Goal: Task Accomplishment & Management: Complete application form

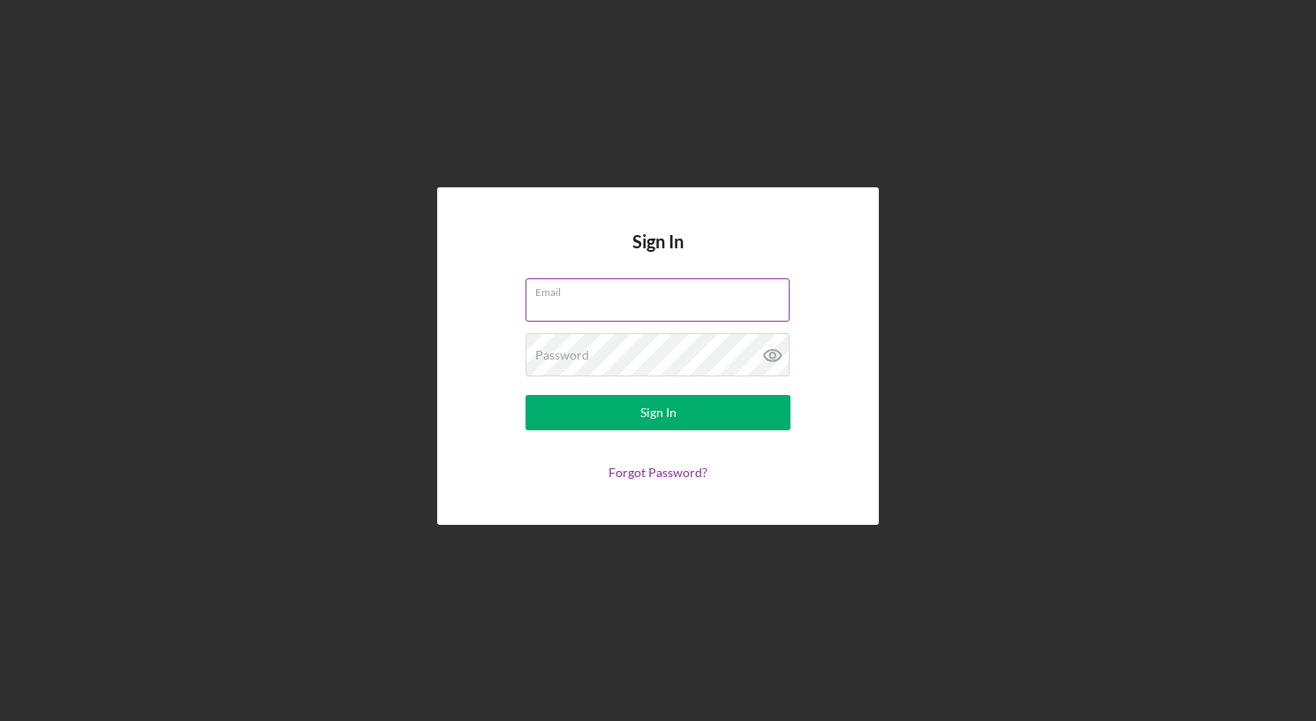
click at [600, 296] on div "Email" at bounding box center [658, 300] width 265 height 44
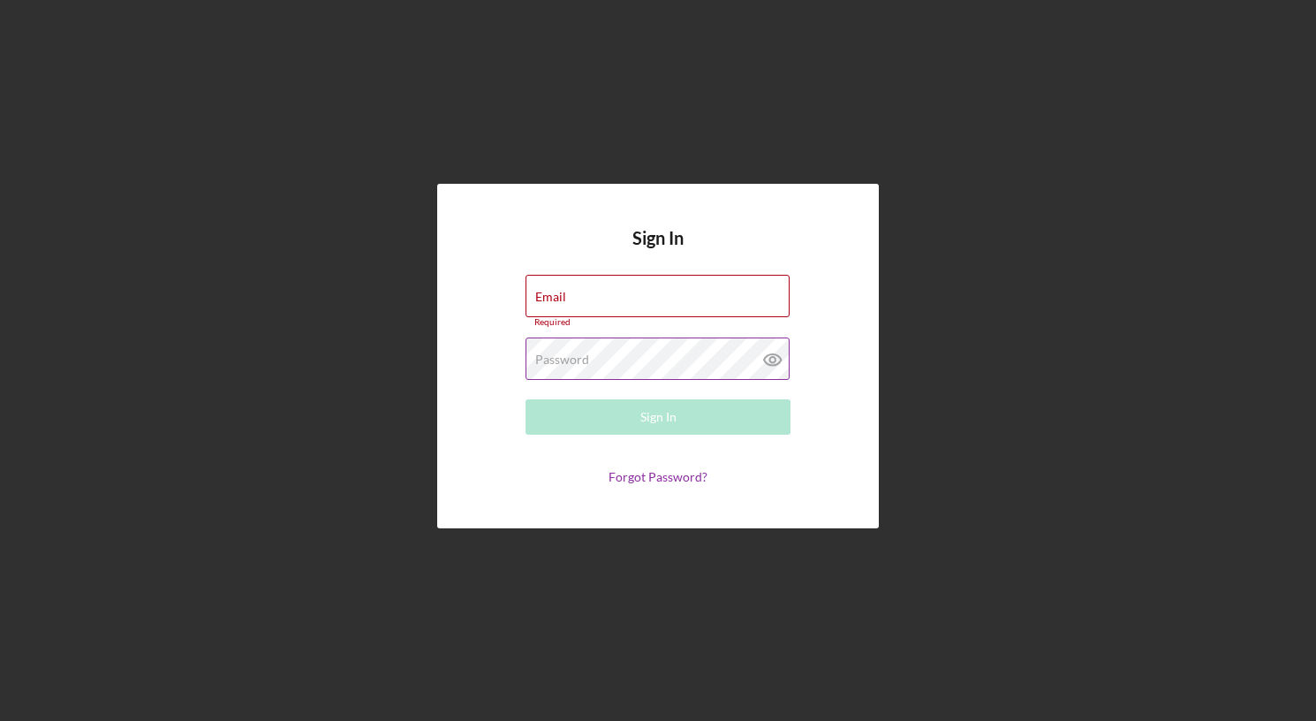
click at [564, 353] on label "Password" at bounding box center [562, 359] width 54 height 14
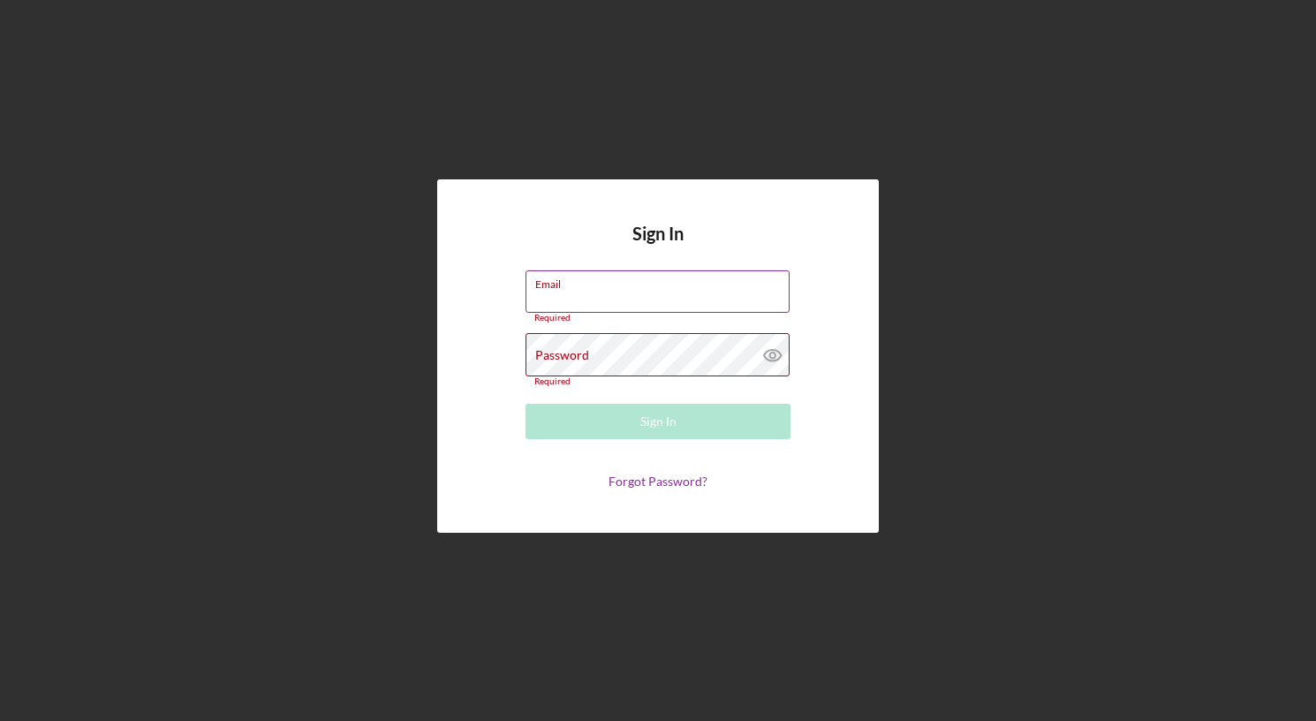
click at [575, 296] on input "Email" at bounding box center [658, 291] width 264 height 42
type input "[EMAIL_ADDRESS][PERSON_NAME][DOMAIN_NAME]"
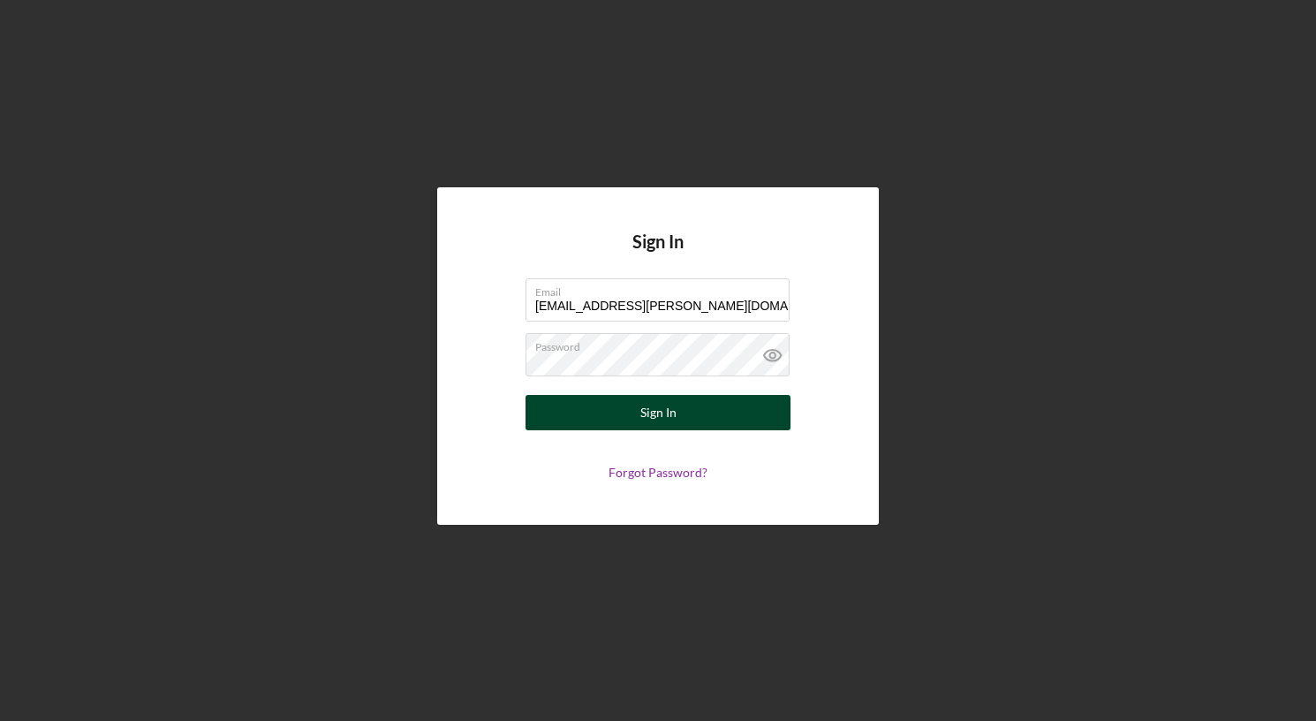
click at [632, 413] on button "Sign In" at bounding box center [658, 412] width 265 height 35
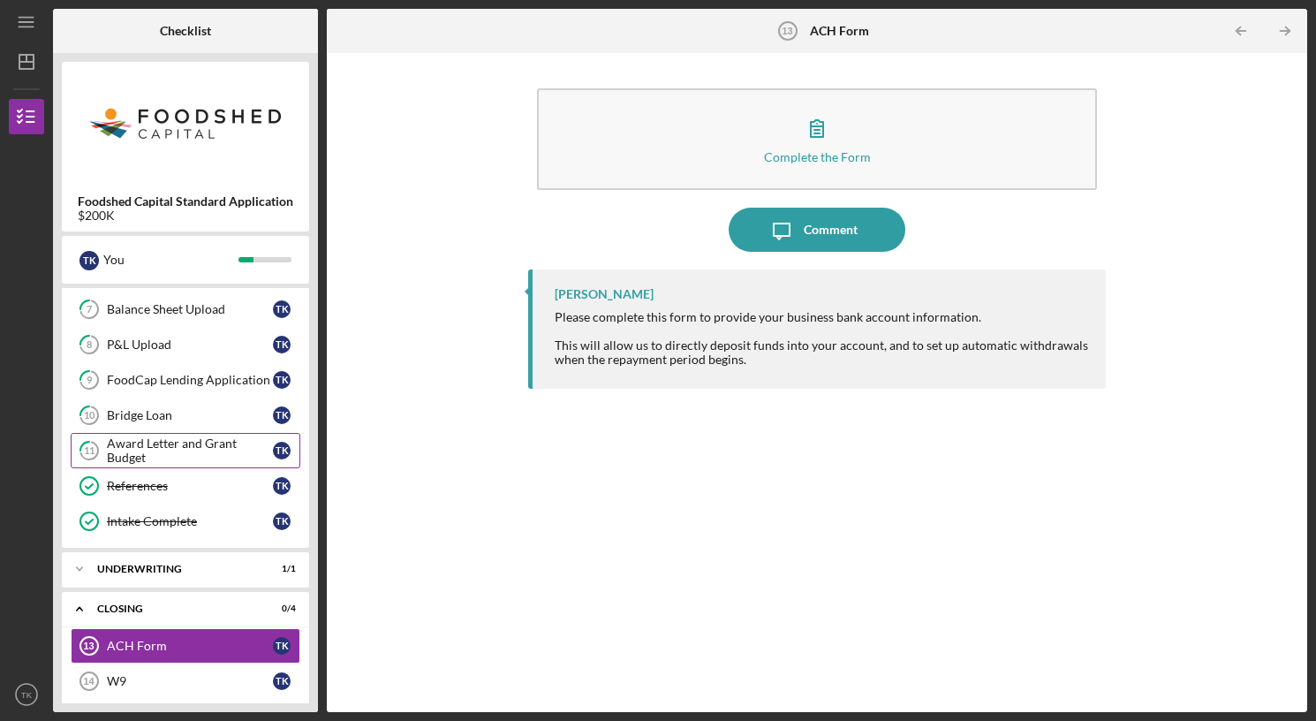
scroll to position [329, 0]
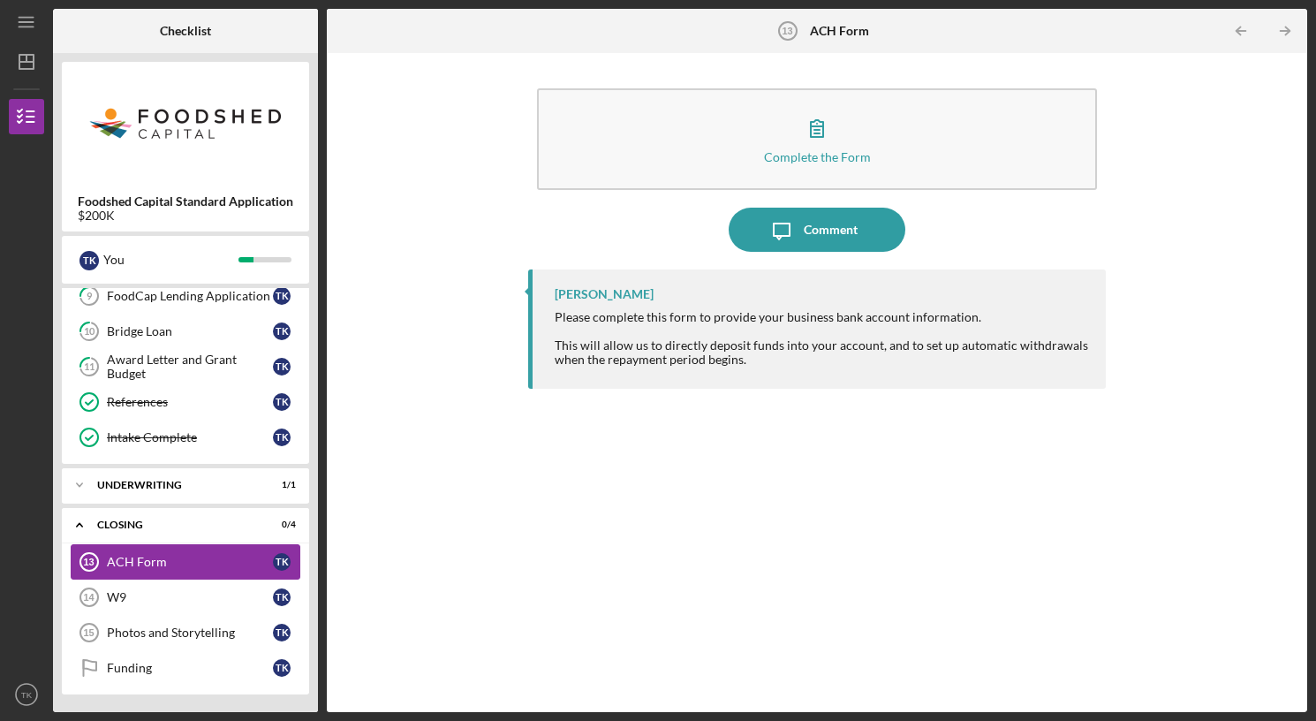
click at [148, 559] on div "ACH Form" at bounding box center [190, 562] width 166 height 14
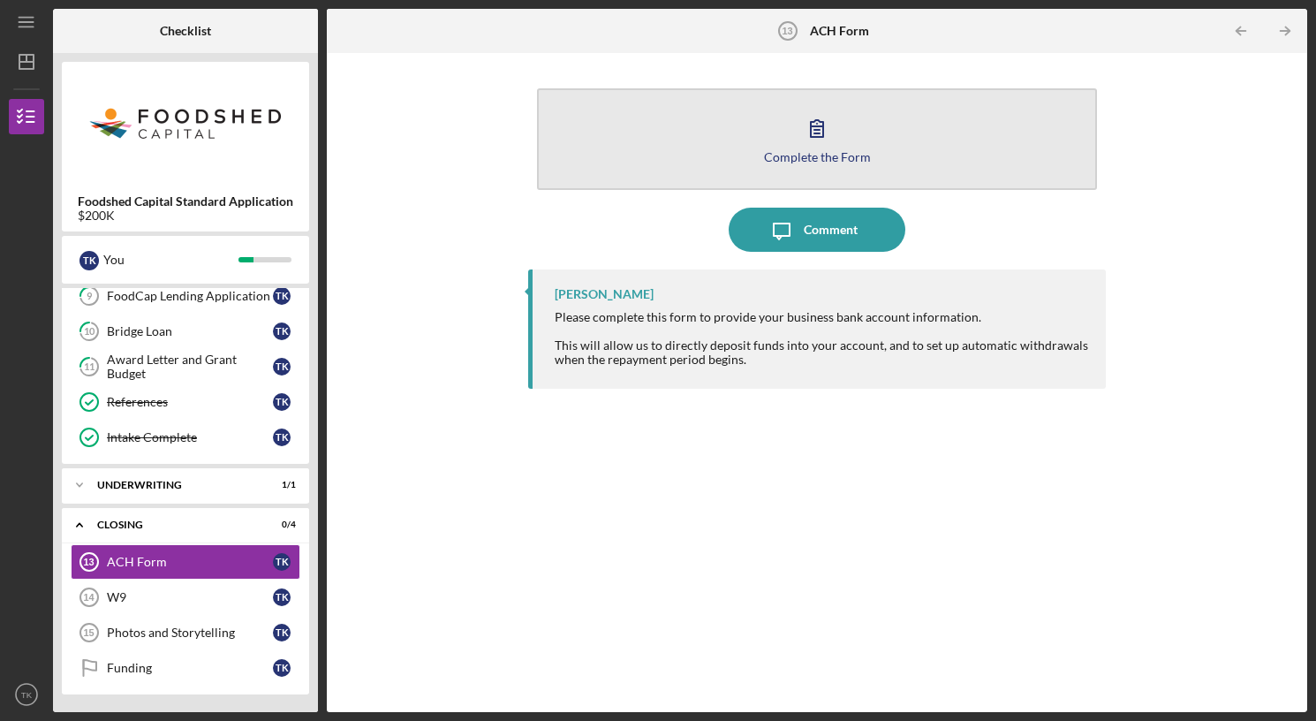
click at [803, 143] on icon "button" at bounding box center [817, 128] width 44 height 44
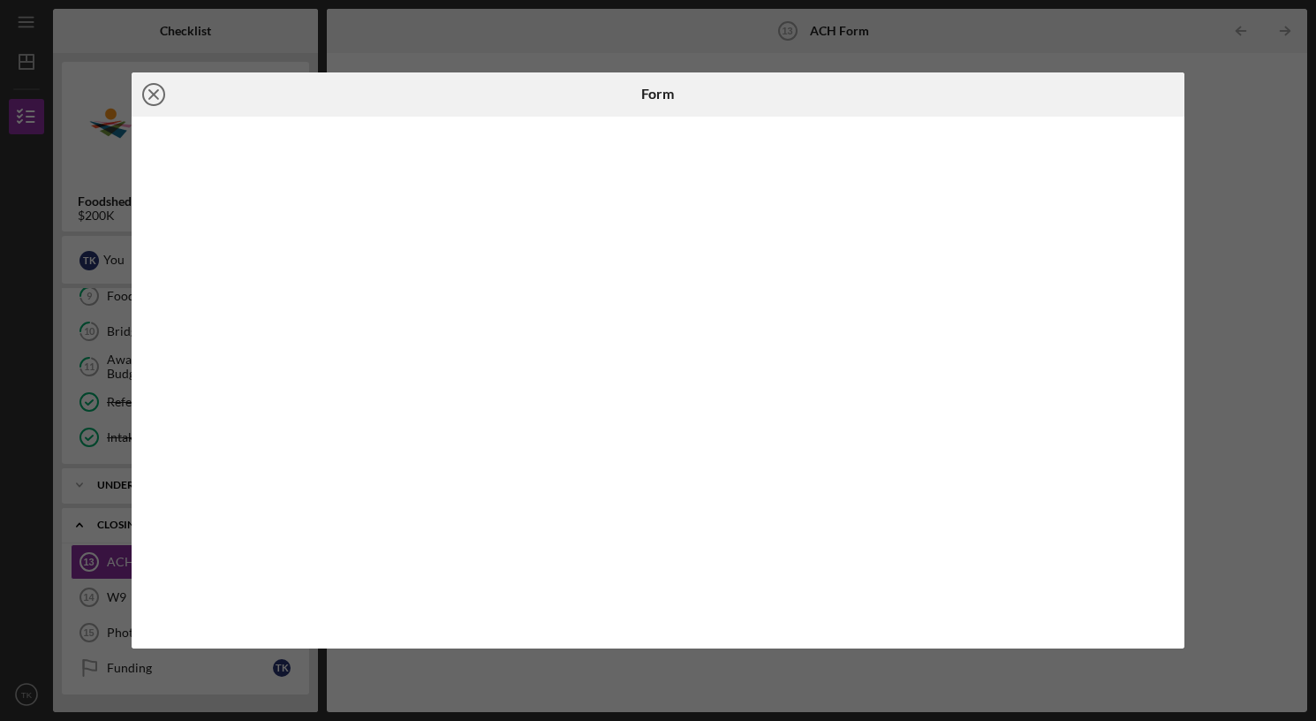
click at [151, 95] on line at bounding box center [153, 94] width 9 height 9
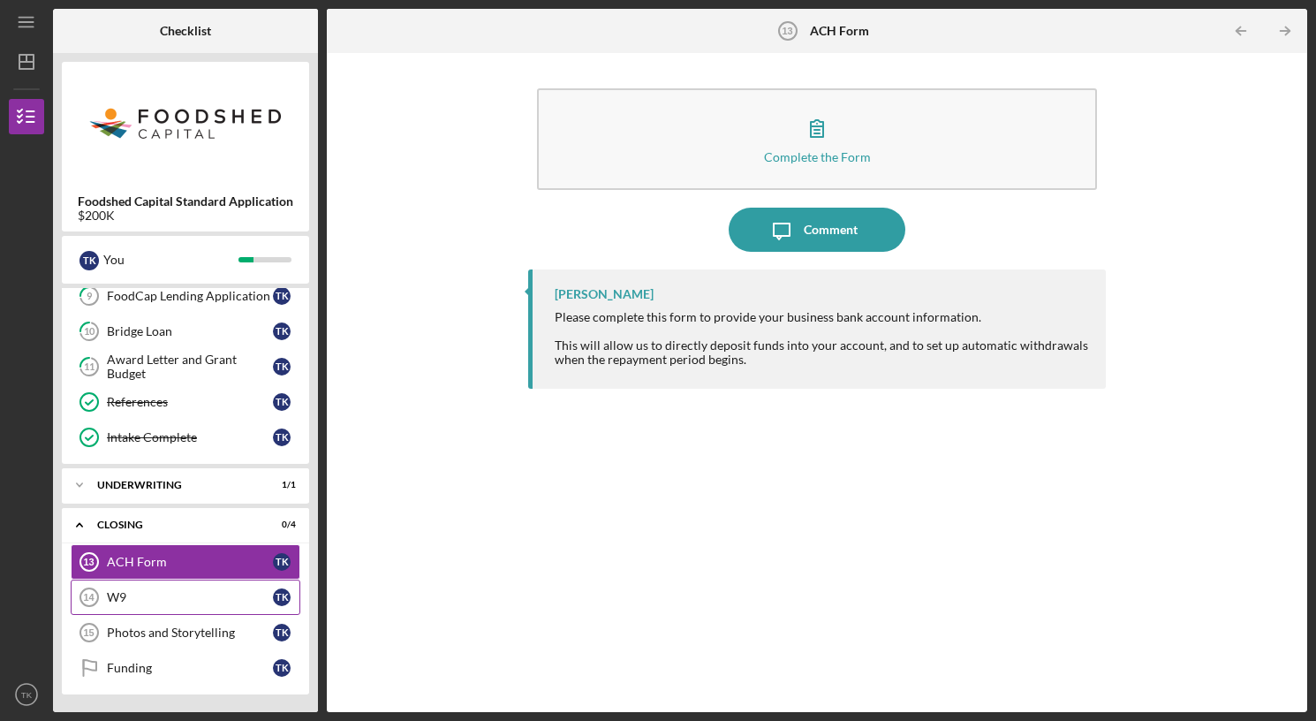
click at [271, 594] on div "W9" at bounding box center [190, 597] width 166 height 14
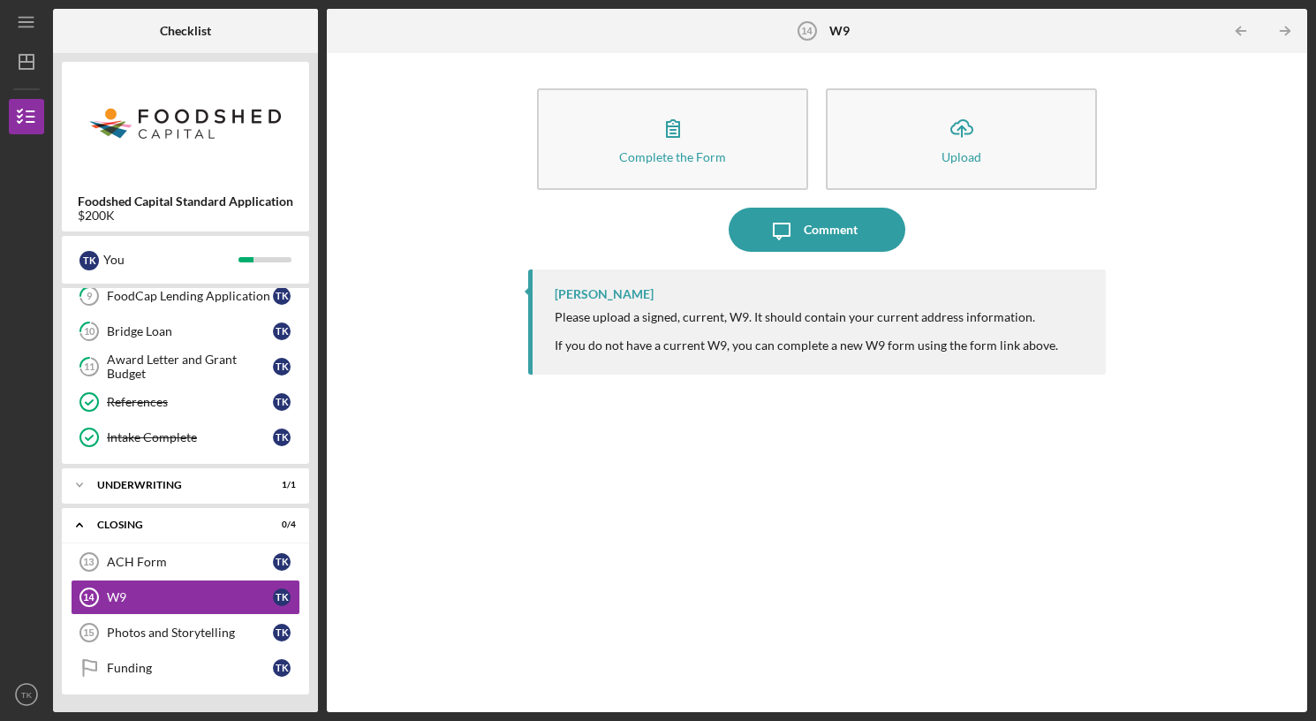
click at [1186, 134] on div "Complete the Form Form Icon/Upload Upload Icon/Message Comment [PERSON_NAME] Pl…" at bounding box center [817, 382] width 963 height 641
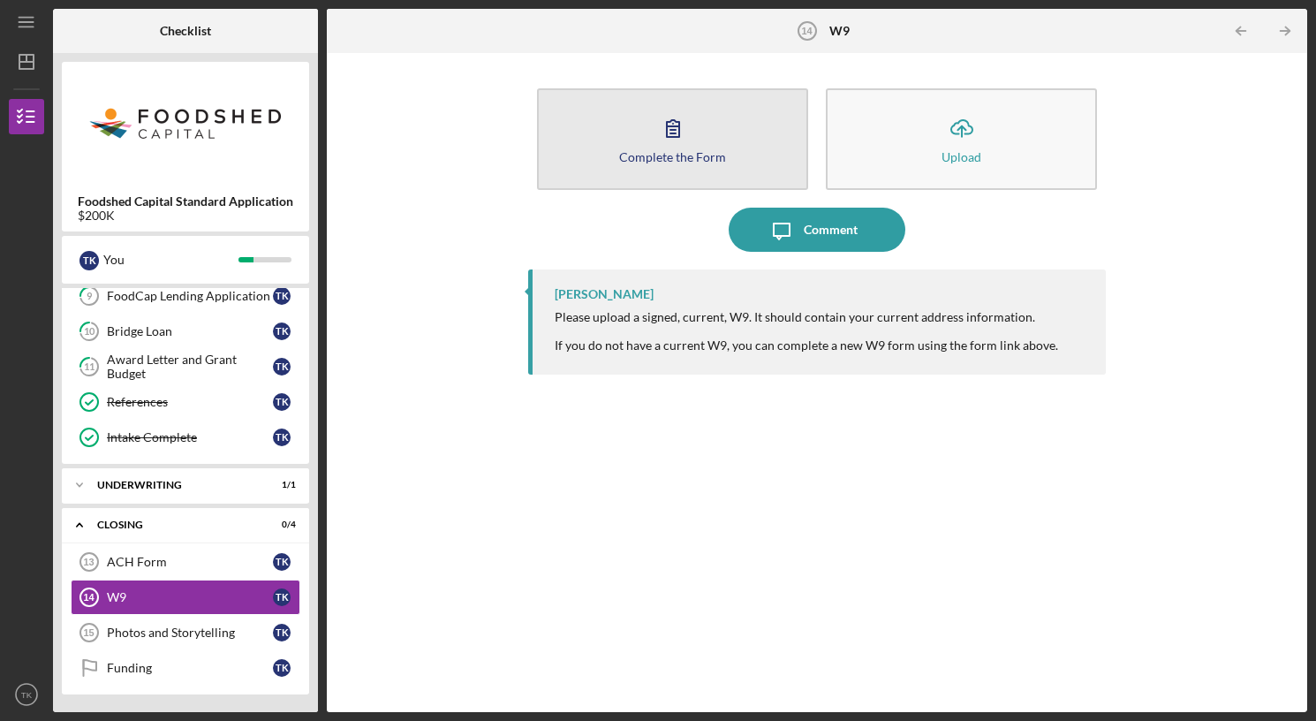
click at [708, 140] on button "Complete the Form Form" at bounding box center [672, 139] width 271 height 102
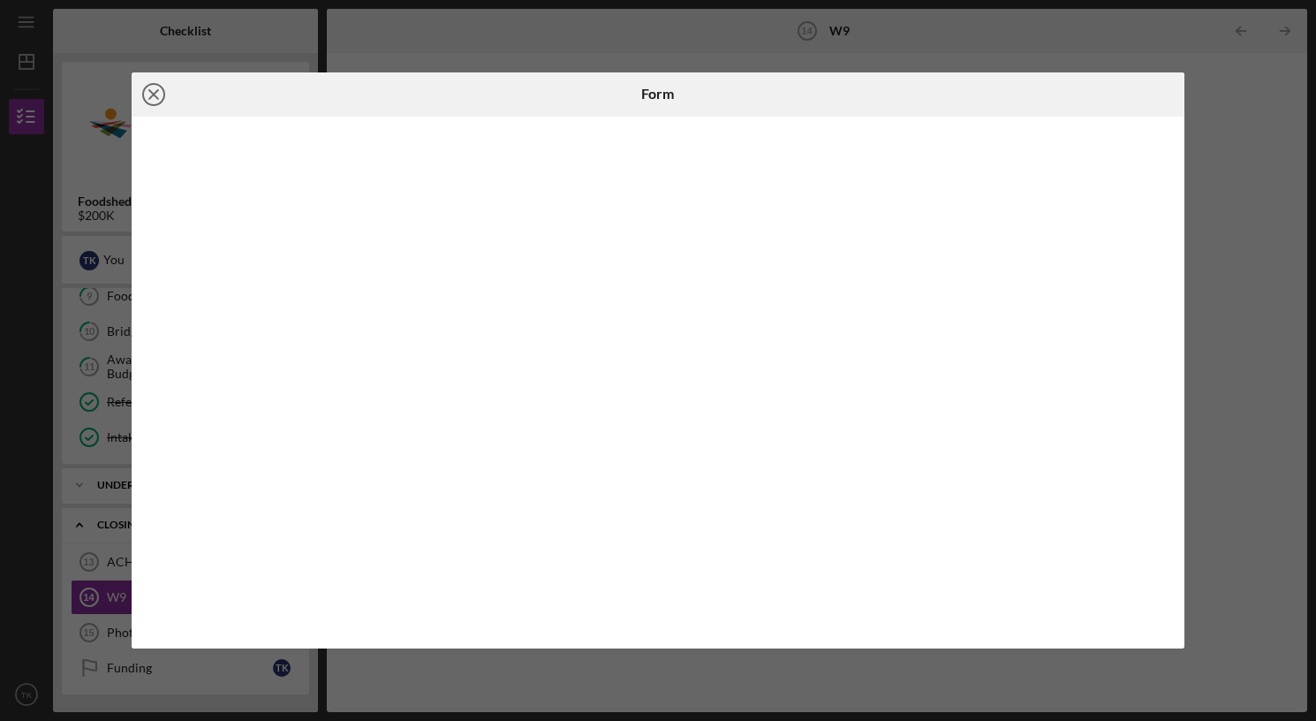
click at [152, 88] on icon "Icon/Close" at bounding box center [154, 94] width 44 height 44
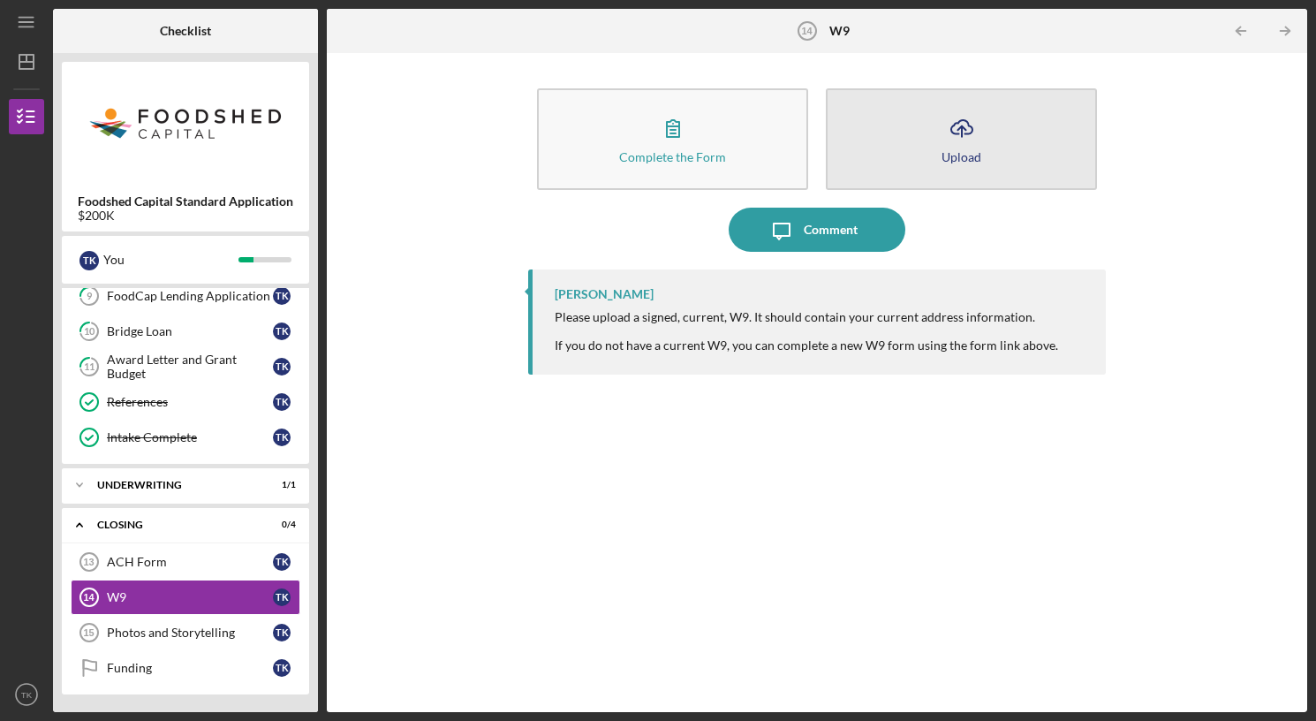
click at [938, 145] on button "Icon/Upload Upload" at bounding box center [961, 139] width 271 height 102
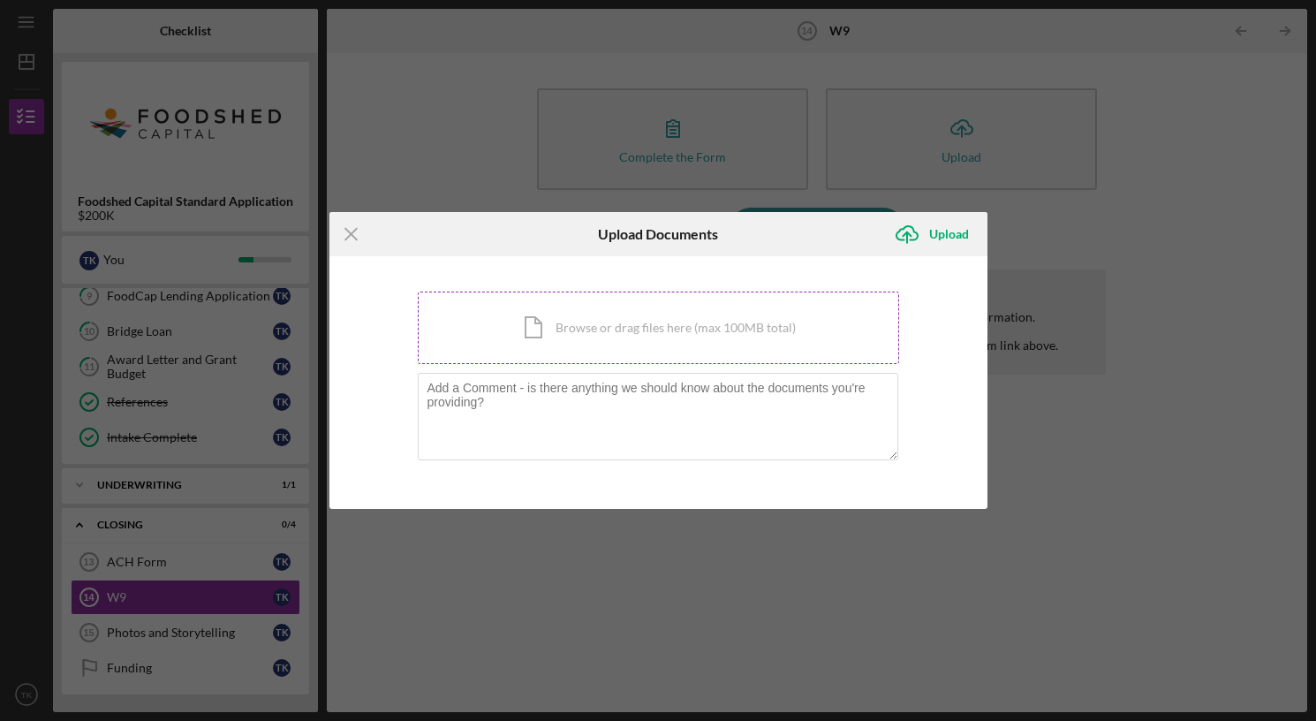
click at [589, 331] on div "Icon/Document Browse or drag files here (max 100MB total) Tap to choose files o…" at bounding box center [658, 328] width 481 height 72
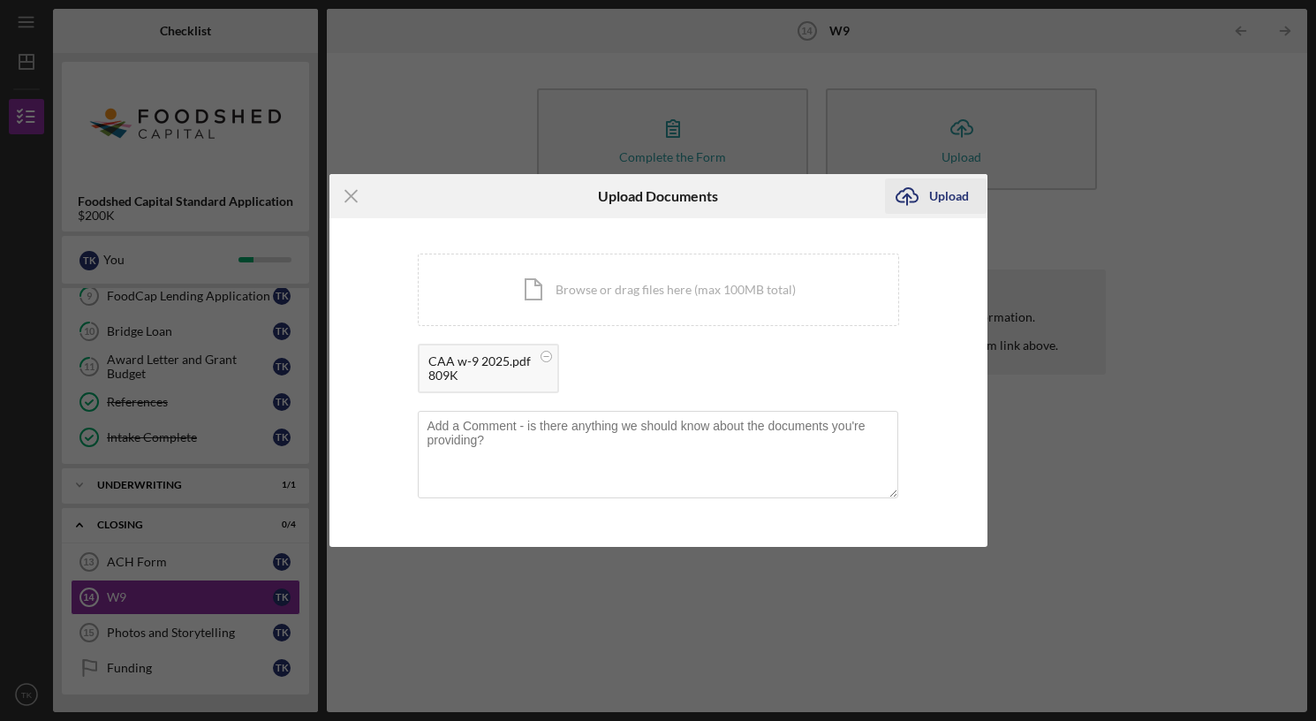
click at [947, 198] on div "Upload" at bounding box center [949, 195] width 40 height 35
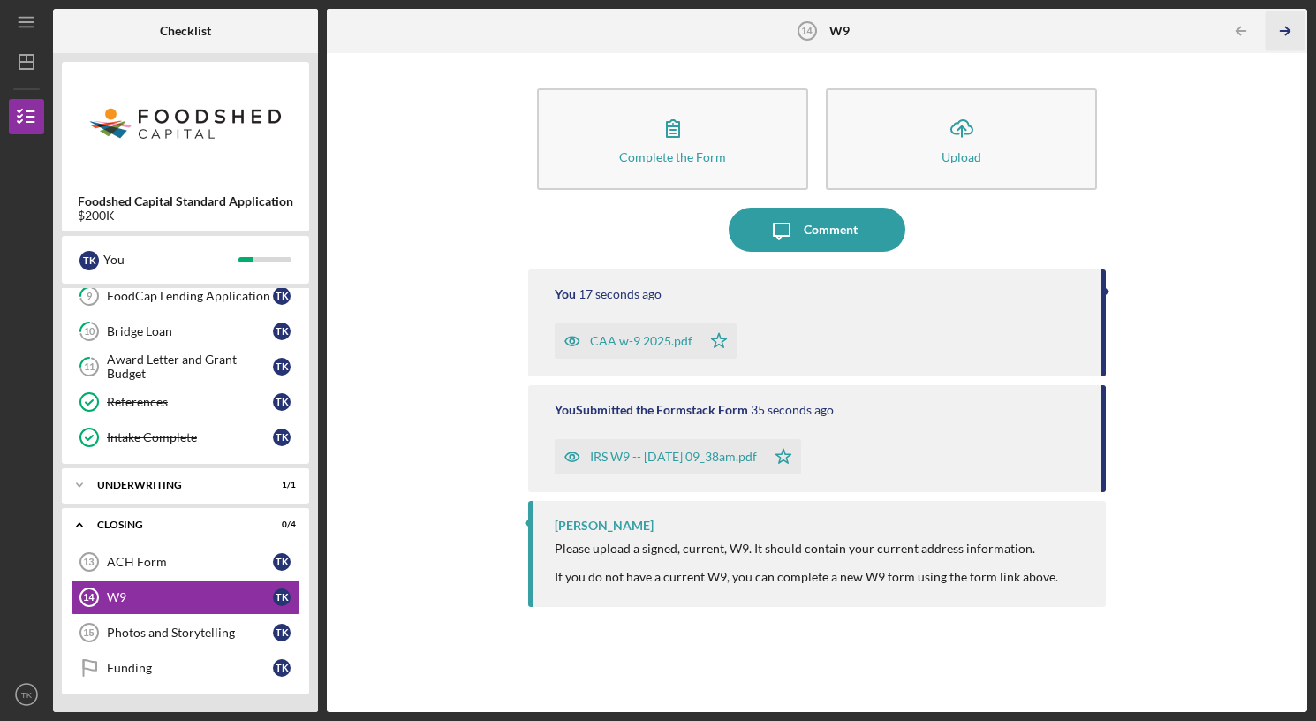
click at [1285, 28] on icon "Icon/Table Pagination Arrow" at bounding box center [1286, 31] width 40 height 40
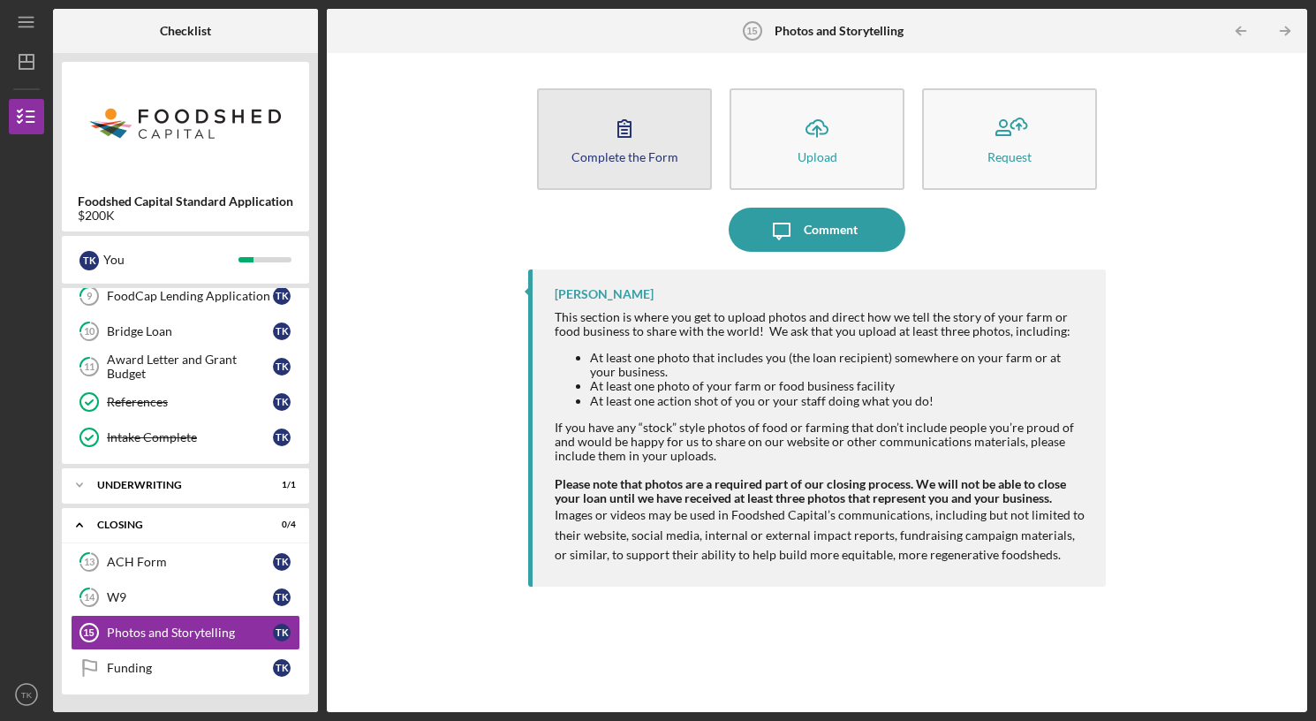
click at [616, 132] on icon "button" at bounding box center [624, 128] width 44 height 44
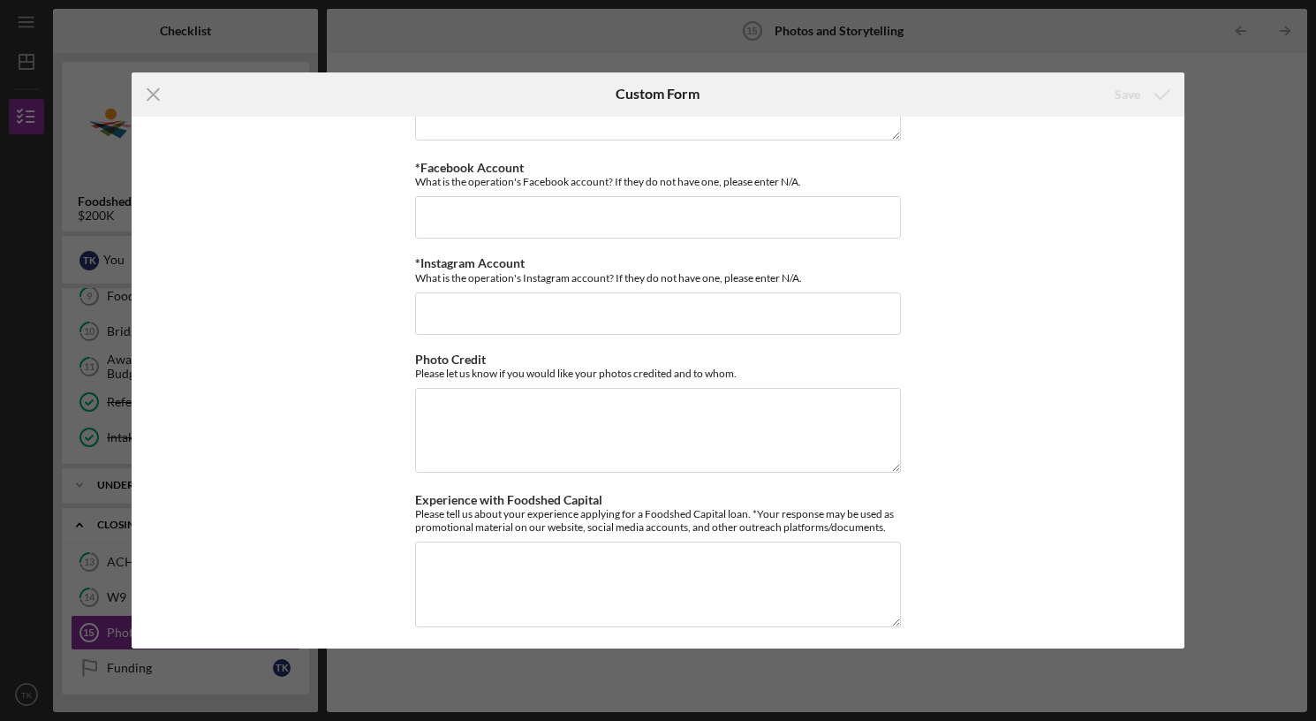
scroll to position [418, 0]
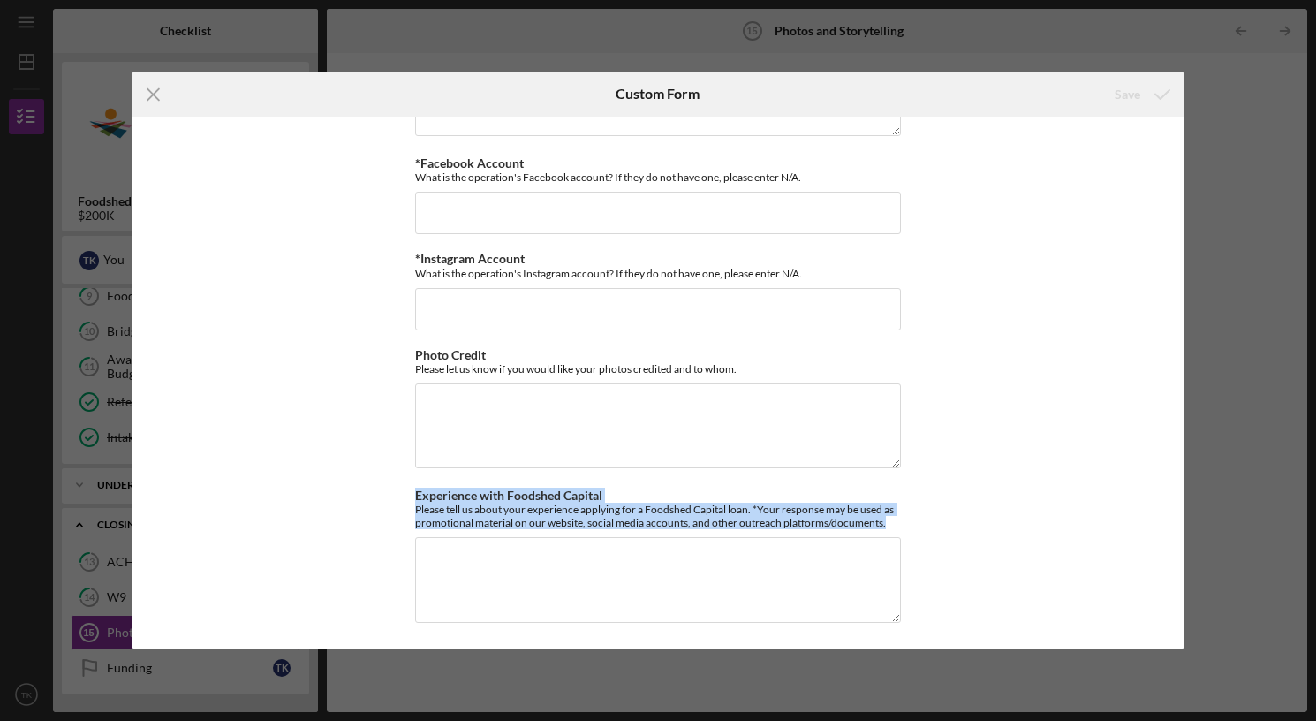
drag, startPoint x: 412, startPoint y: 494, endPoint x: 914, endPoint y: 515, distance: 503.1
click at [914, 515] on div "*Additional Mentions Outside of the owners, does your business have any partner…" at bounding box center [658, 383] width 1053 height 533
copy div "Experience with Foodshed Capital Please tell us about your experience applying …"
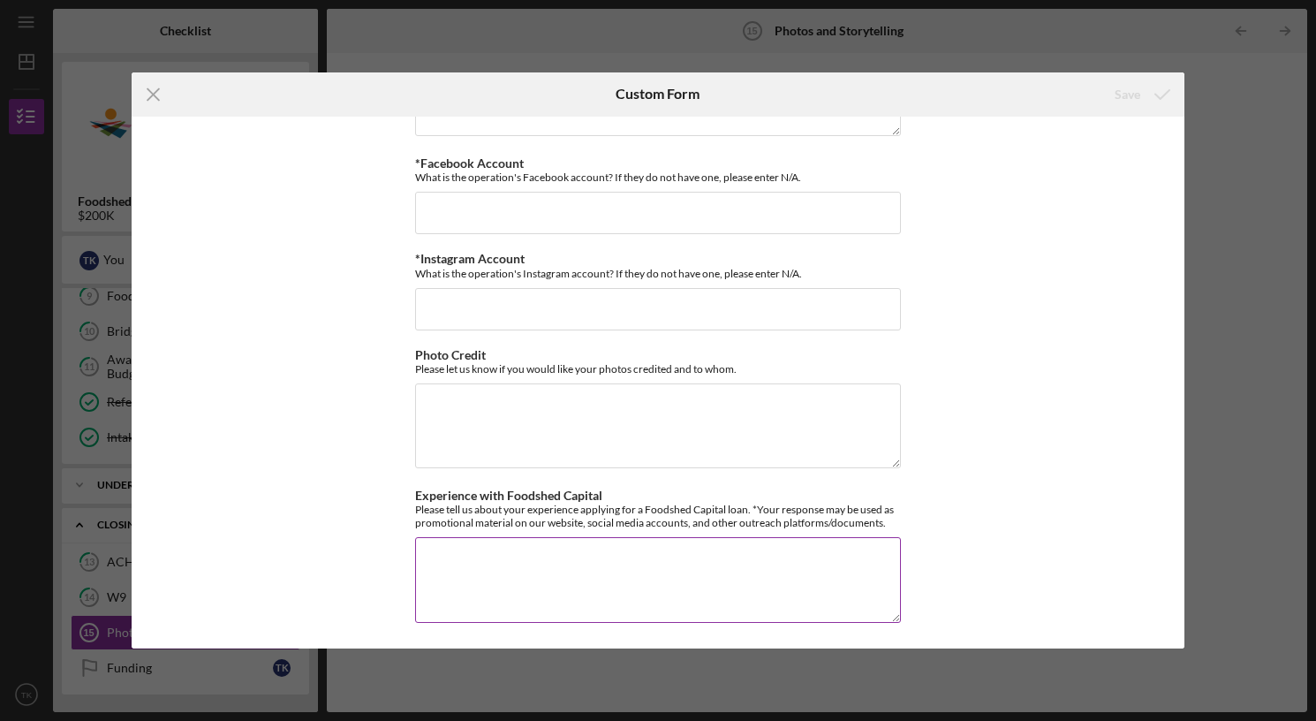
click at [431, 571] on textarea "Experience with Foodshed Capital" at bounding box center [658, 579] width 486 height 85
paste textarea "Working with Foodshed Capital has been transformative. When we needed urgent su…"
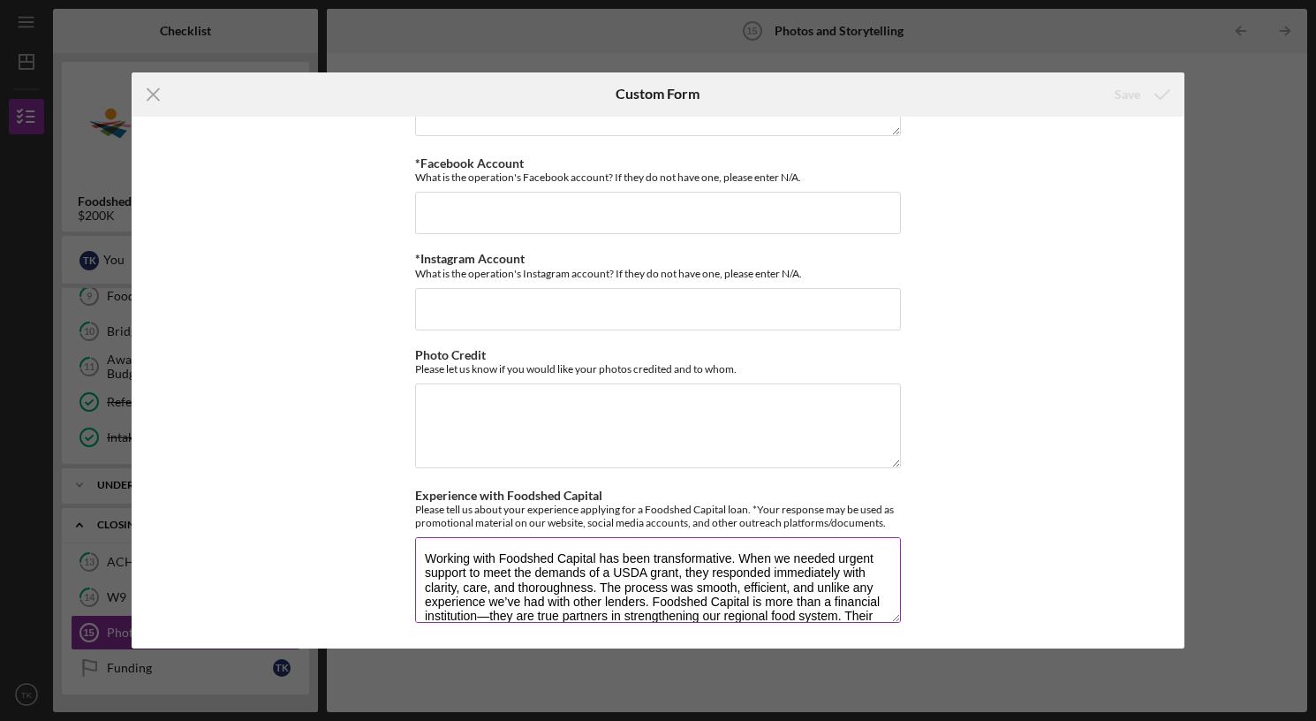
scroll to position [43, 0]
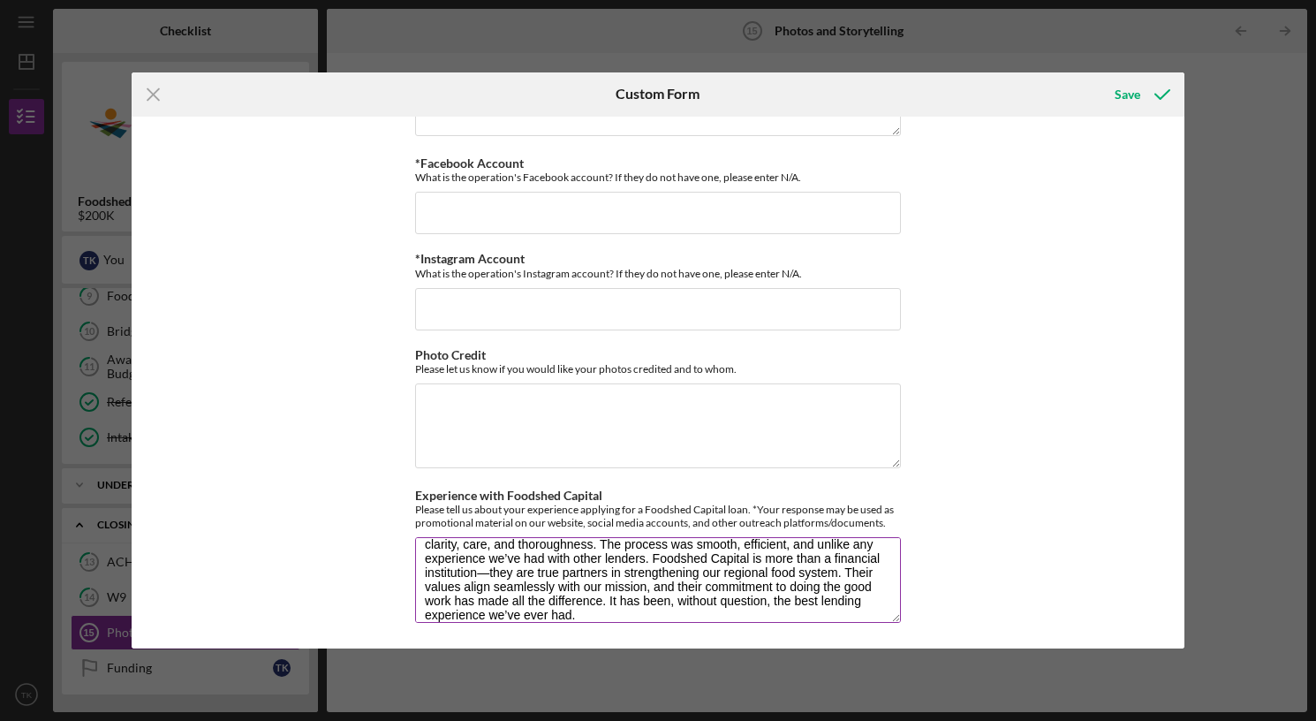
click at [488, 573] on textarea "Working with Foodshed Capital has been transformative. When we needed urgent su…" at bounding box center [658, 579] width 486 height 85
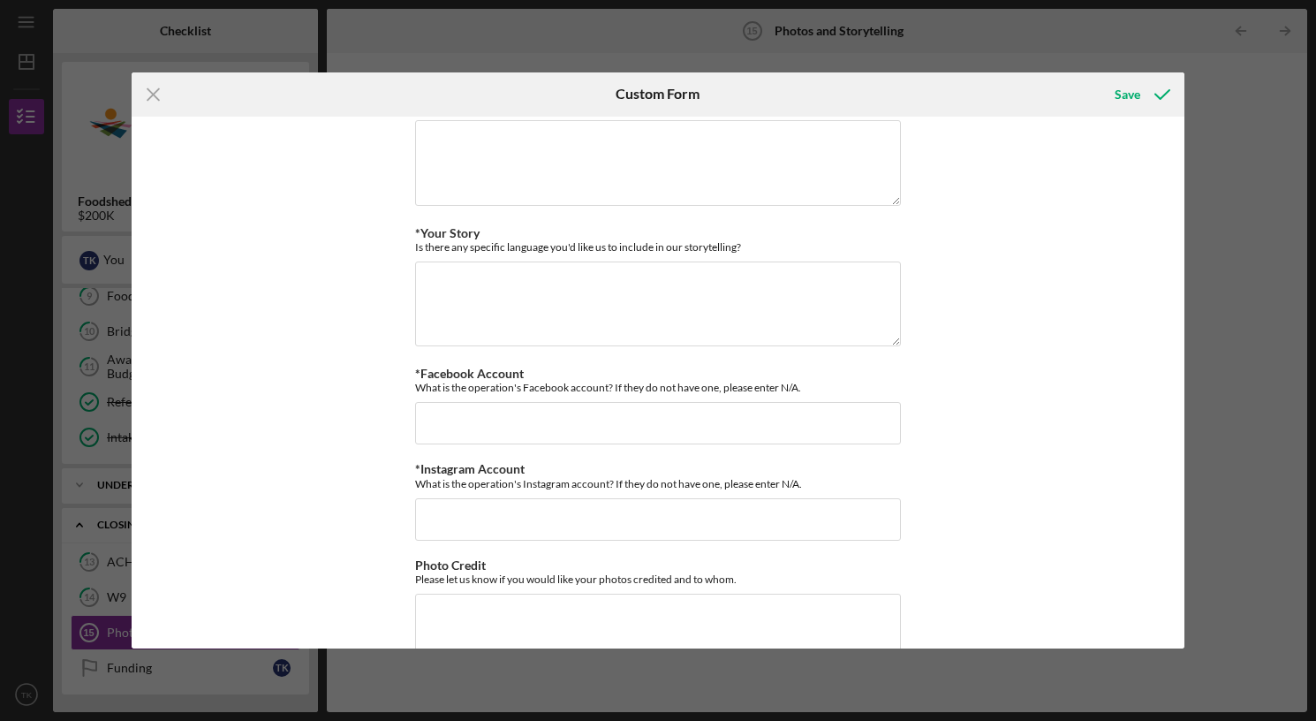
scroll to position [215, 0]
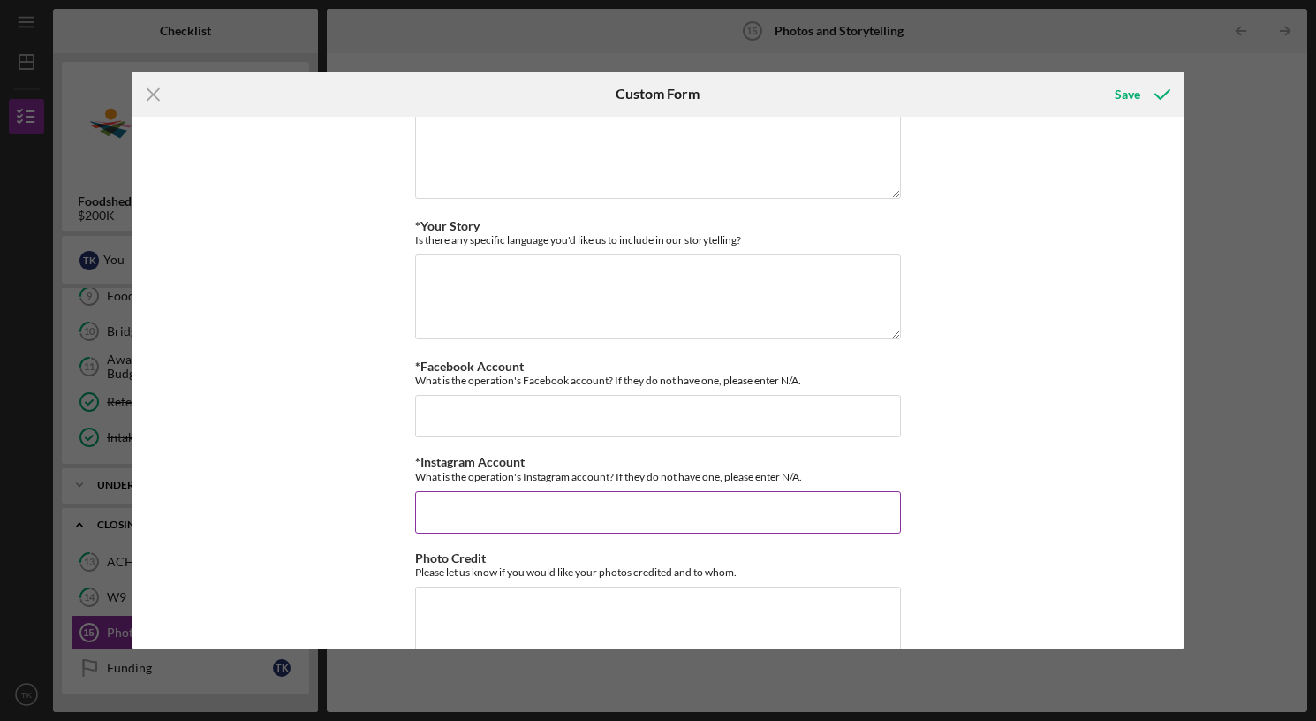
type textarea "Working with Foodshed Capital has been transformative. When we needed urgent su…"
click at [502, 506] on input "*Instagram Account" at bounding box center [658, 512] width 486 height 42
paste input "[URL][DOMAIN_NAME]"
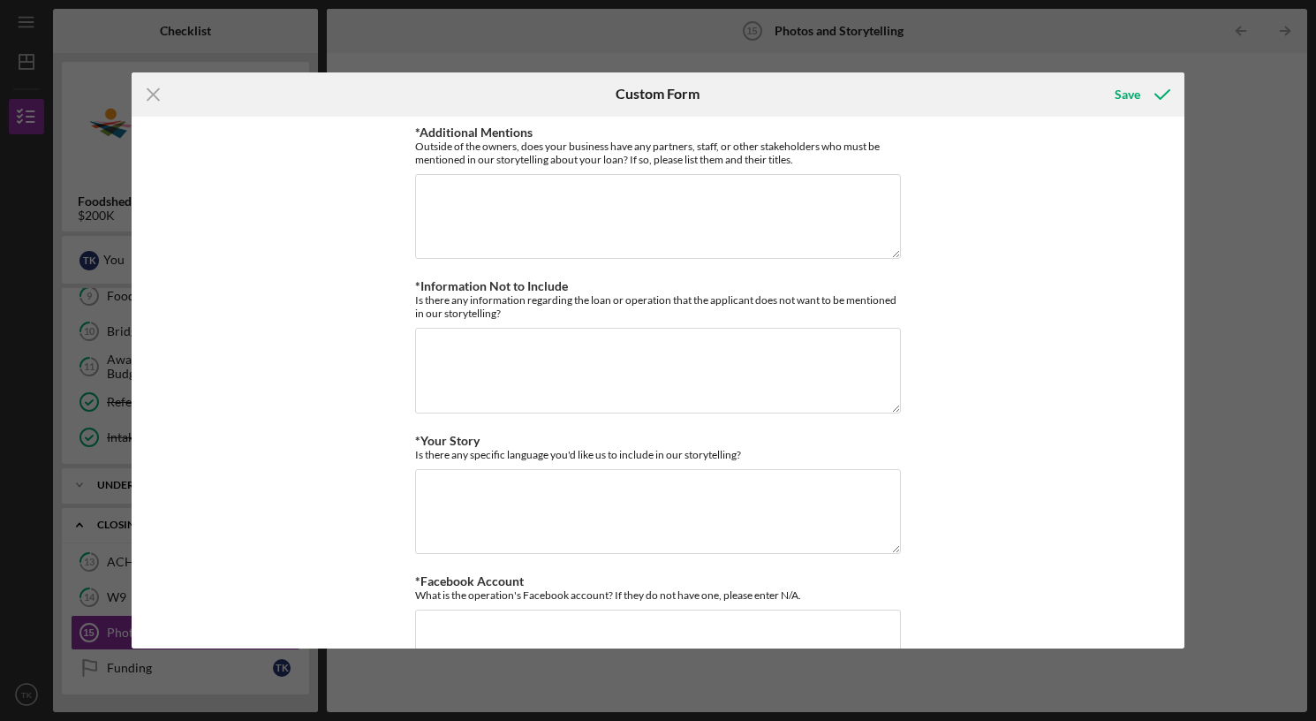
scroll to position [0, 0]
type input "[URL][DOMAIN_NAME]"
click at [452, 217] on textarea "*Additional Mentions" at bounding box center [658, 216] width 486 height 85
type textarea "F"
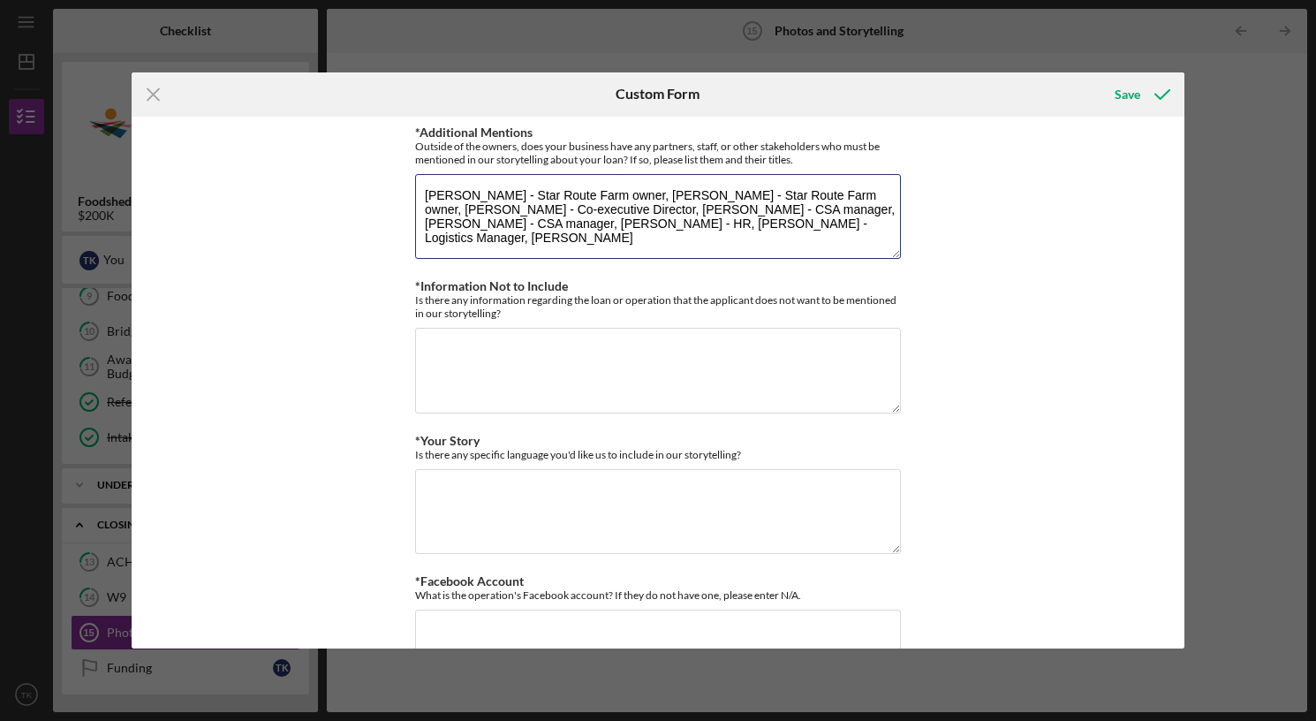
type textarea "[PERSON_NAME] - Star Route Farm owner, [PERSON_NAME] - Star Route Farm owner, […"
drag, startPoint x: 894, startPoint y: 229, endPoint x: 413, endPoint y: 174, distance: 484.5
click at [415, 174] on textarea "[PERSON_NAME] - Star Route Farm owner, [PERSON_NAME] - Star Route Farm owner, […" at bounding box center [658, 216] width 486 height 85
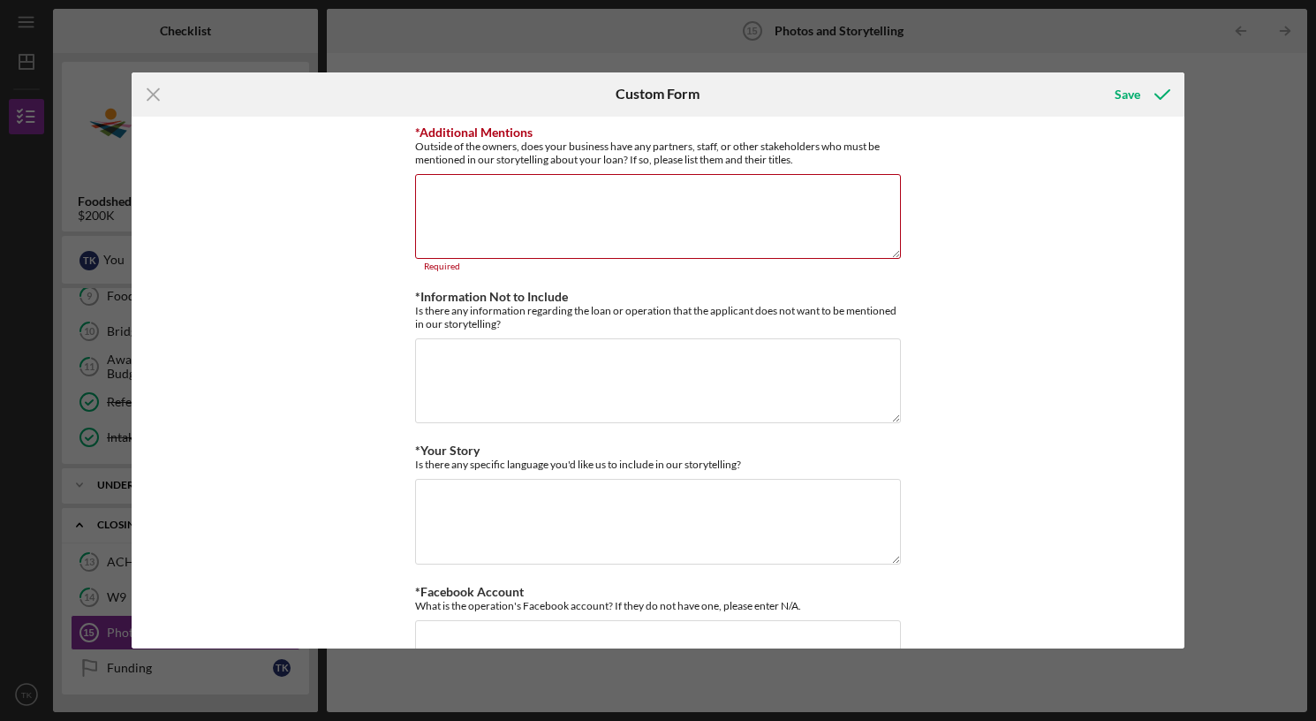
click at [356, 201] on div "*Additional Mentions Outside of the owners, does your business have any partner…" at bounding box center [658, 383] width 1053 height 533
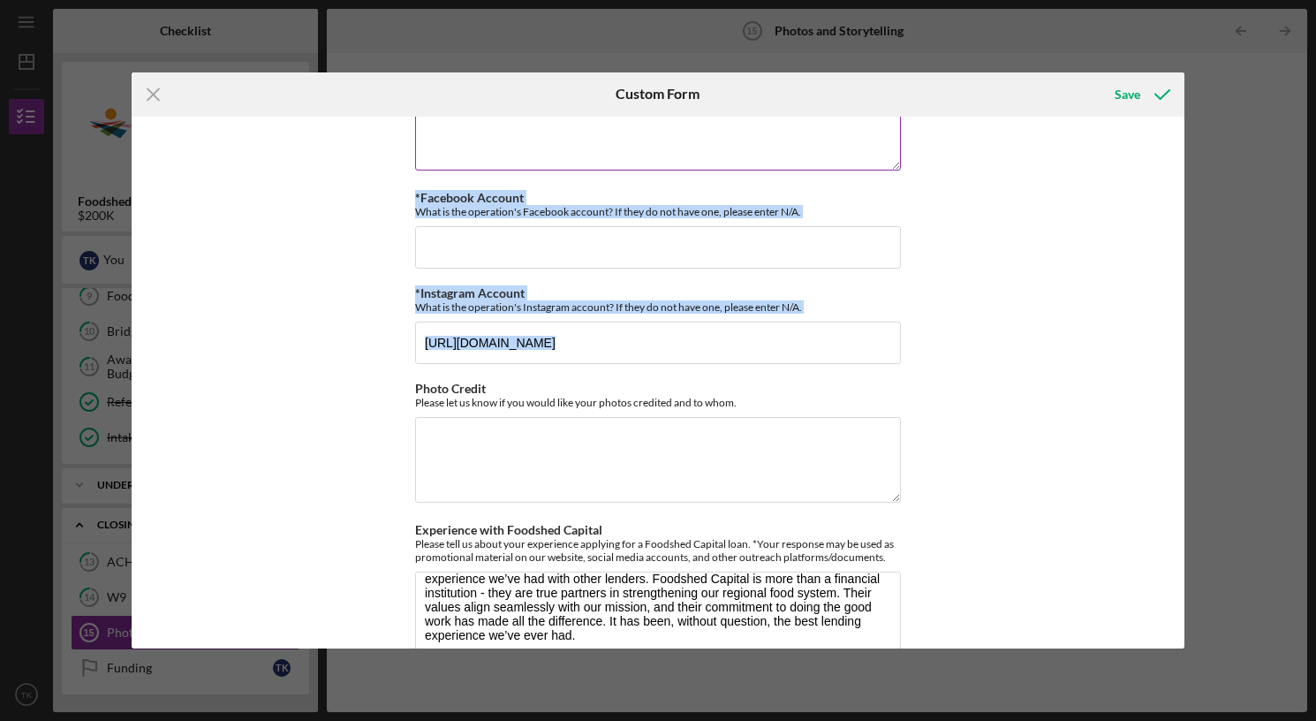
scroll to position [428, 0]
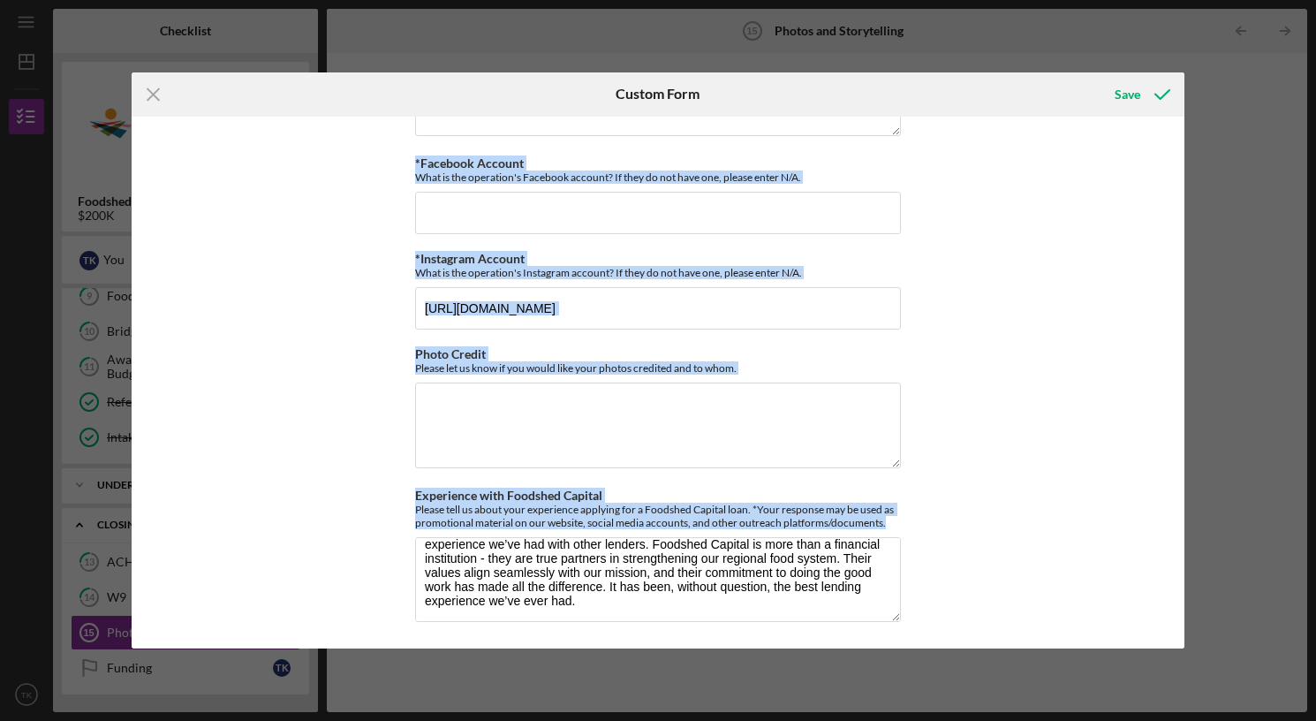
drag, startPoint x: 398, startPoint y: 125, endPoint x: 673, endPoint y: 641, distance: 584.5
click at [673, 641] on div "*Additional Mentions Outside of the owners, does your business have any partner…" at bounding box center [658, 383] width 1053 height 533
copy div "*Additional Mentions Outside of the owners, does your business have any partner…"
click at [1126, 97] on div "Save" at bounding box center [1128, 94] width 26 height 35
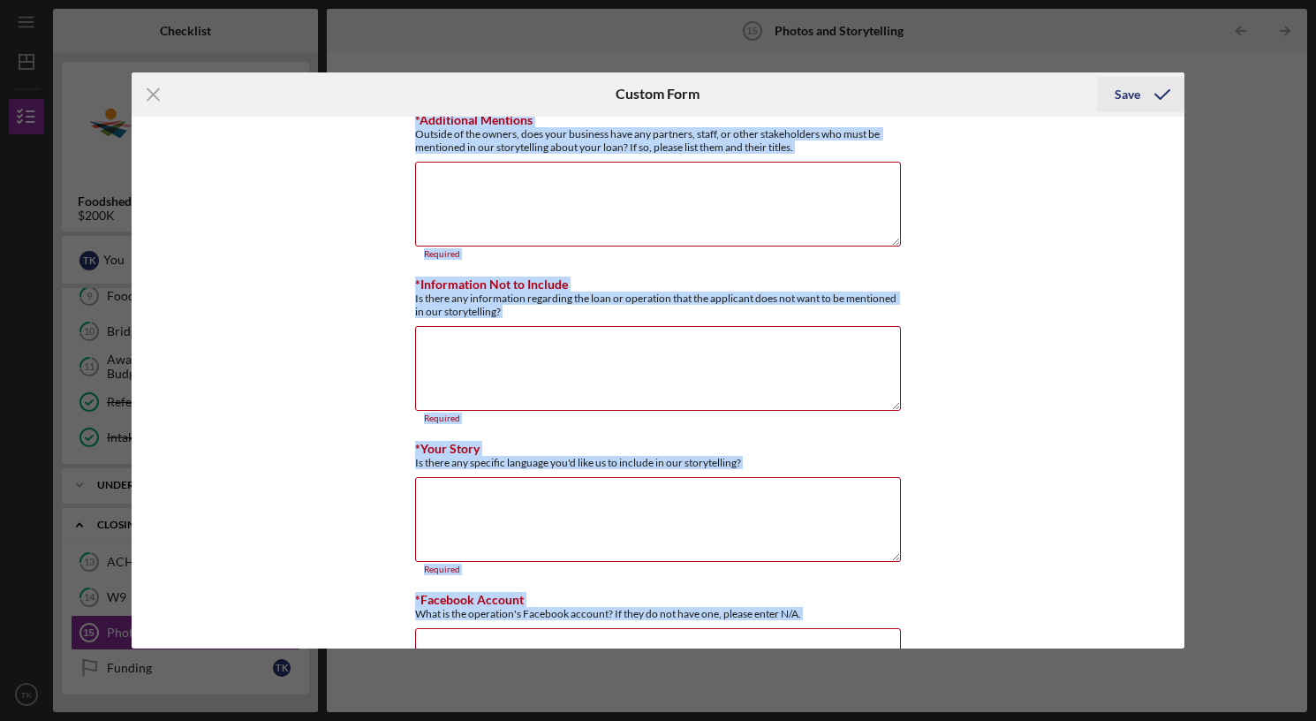
scroll to position [9, 0]
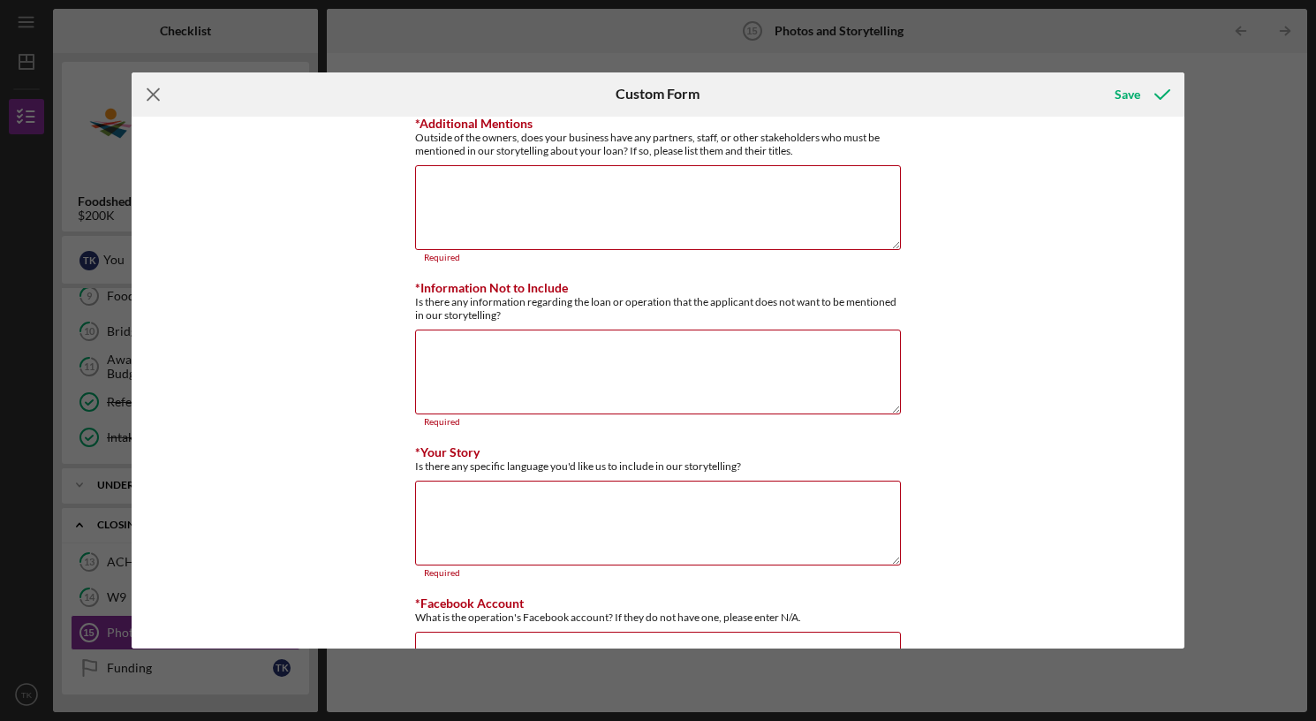
click at [149, 90] on line at bounding box center [153, 93] width 11 height 11
